Goal: Information Seeking & Learning: Learn about a topic

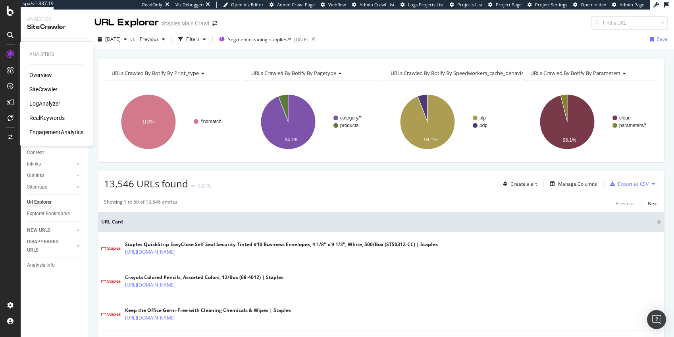
click at [48, 117] on div "RealKeywords" at bounding box center [46, 118] width 35 height 8
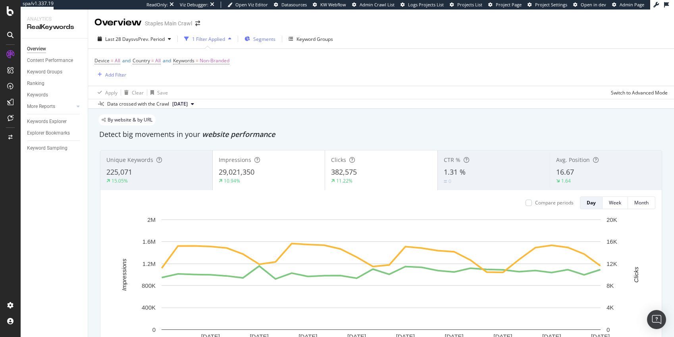
click at [261, 37] on span "Segments" at bounding box center [264, 39] width 22 height 7
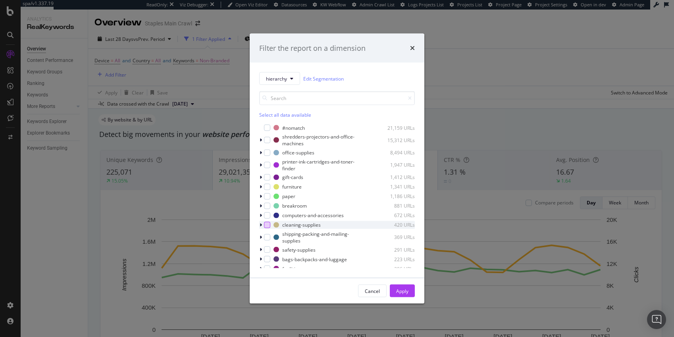
click at [268, 225] on div "modal" at bounding box center [267, 225] width 6 height 6
click at [402, 288] on div "Apply" at bounding box center [402, 291] width 12 height 7
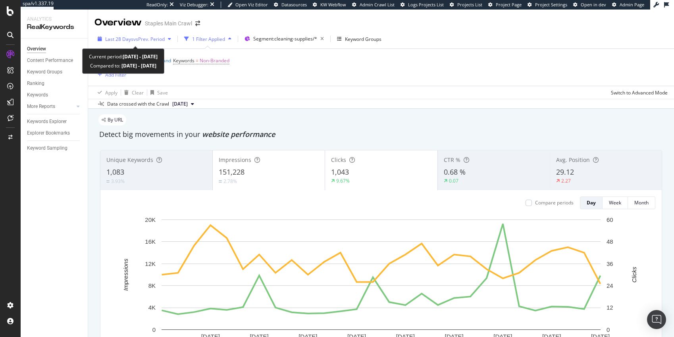
click at [151, 39] on span "vs Prev. Period" at bounding box center [148, 39] width 31 height 7
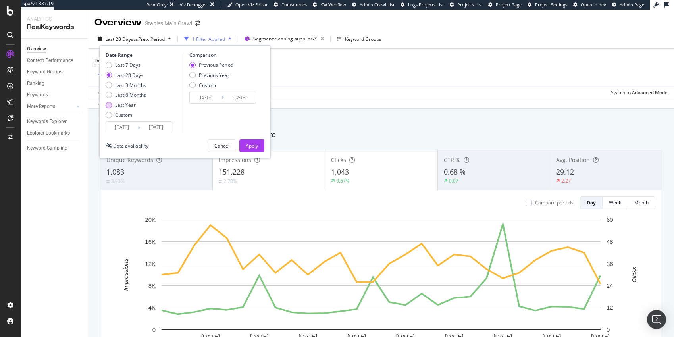
click at [109, 105] on div "Last Year" at bounding box center [109, 105] width 6 height 6
type input "[DATE]"
click at [109, 75] on div "Last 28 Days" at bounding box center [109, 75] width 6 height 6
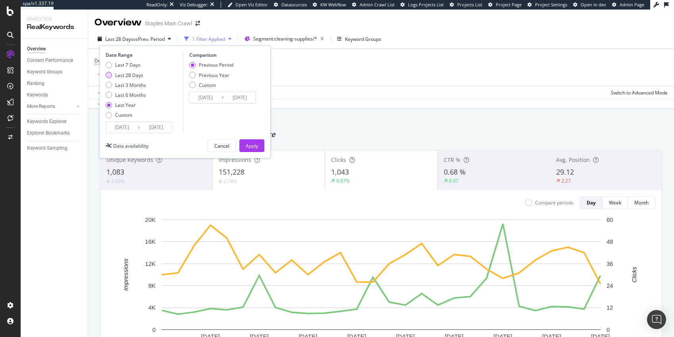
type input "[DATE]"
click at [193, 75] on div "Previous Year" at bounding box center [192, 75] width 6 height 6
type input "[DATE]"
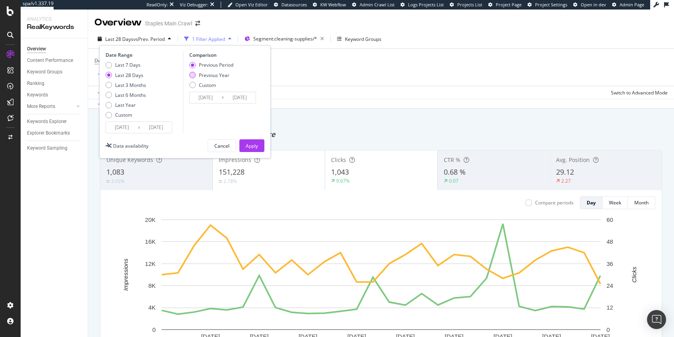
type input "[DATE]"
click at [253, 145] on div "Apply" at bounding box center [252, 146] width 12 height 7
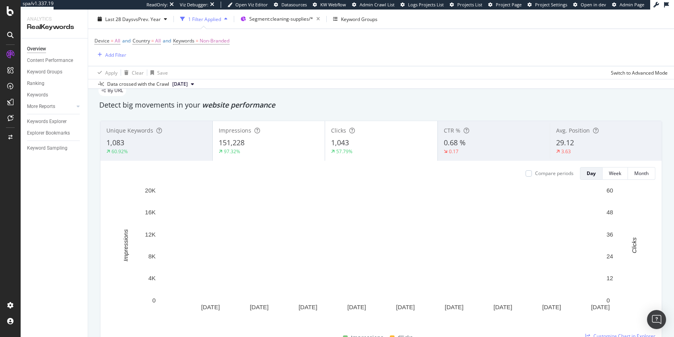
scroll to position [29, 0]
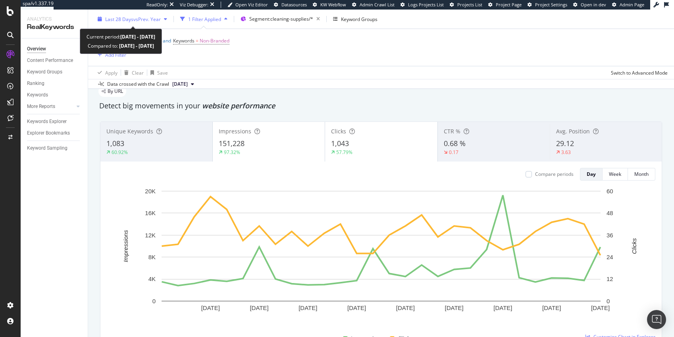
click at [157, 18] on span "vs Prev. Year" at bounding box center [146, 18] width 27 height 7
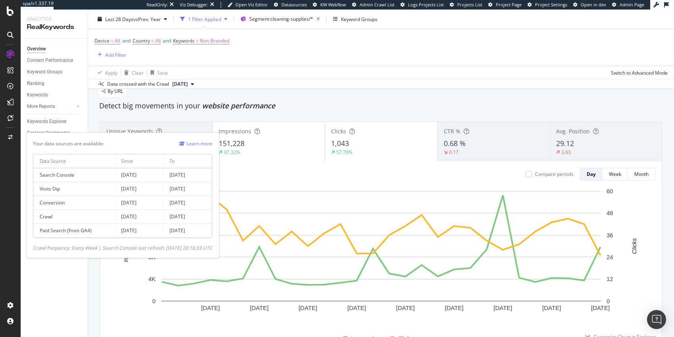
click at [66, 176] on td "Search Console" at bounding box center [73, 175] width 81 height 14
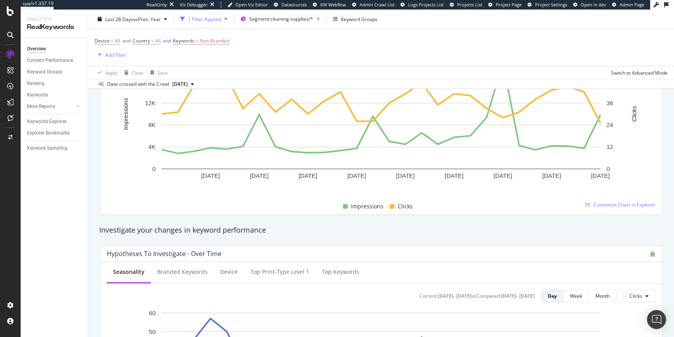
scroll to position [0, 0]
